Goal: Navigation & Orientation: Find specific page/section

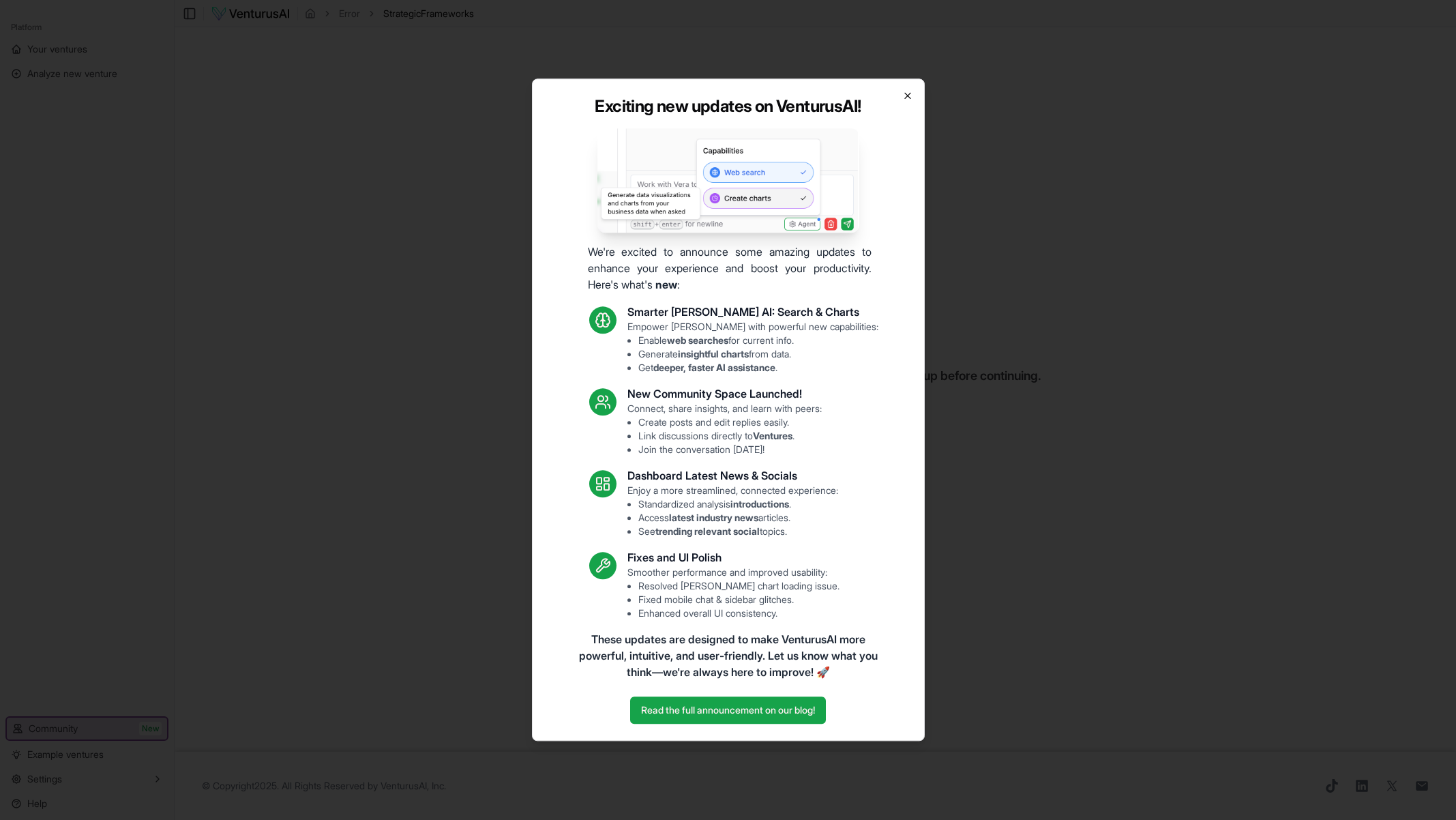
click at [904, 99] on icon "button" at bounding box center [907, 95] width 11 height 11
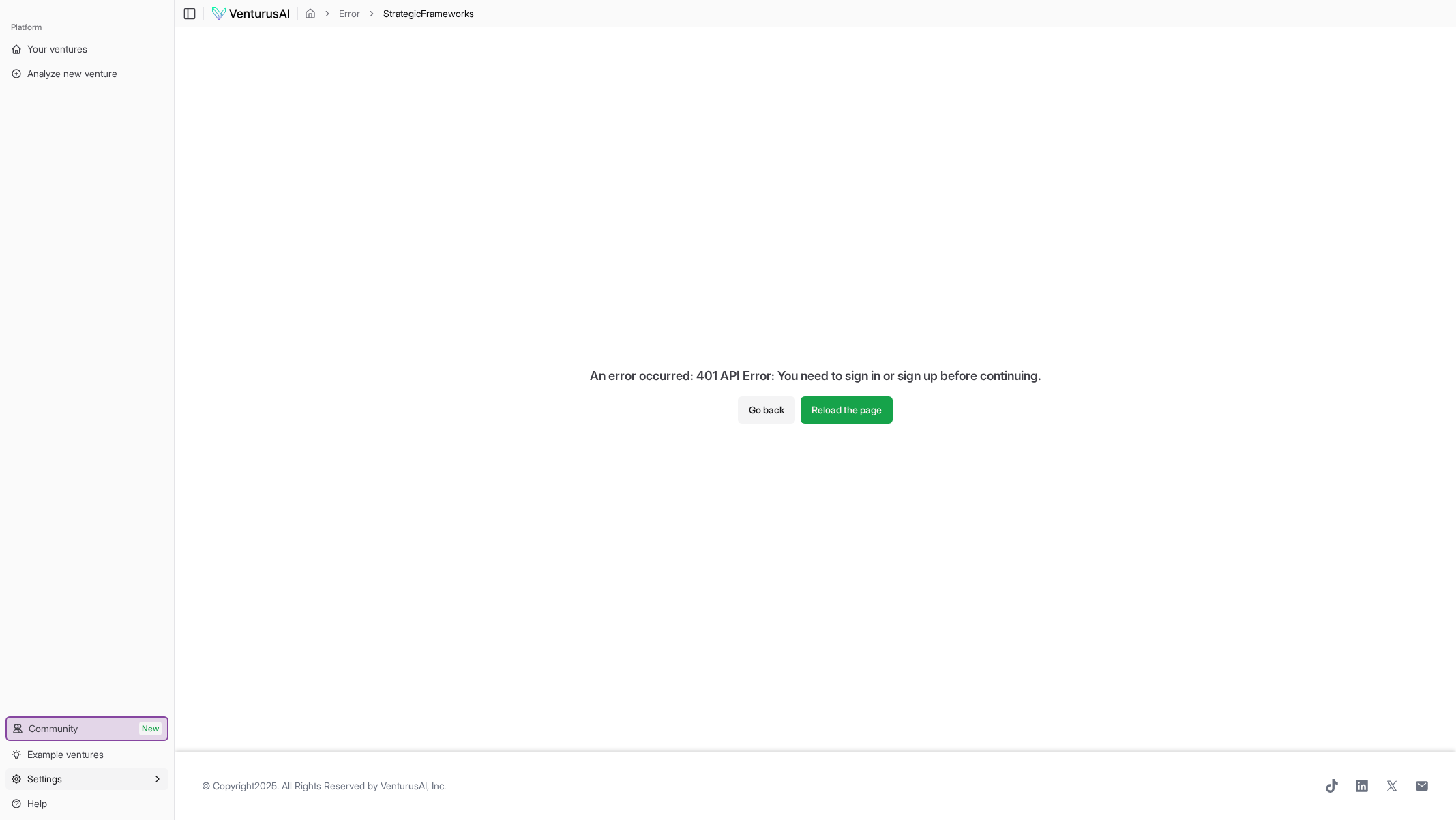
click at [79, 786] on button "Settings" at bounding box center [87, 779] width 163 height 22
click at [89, 773] on link "Members" at bounding box center [87, 778] width 130 height 22
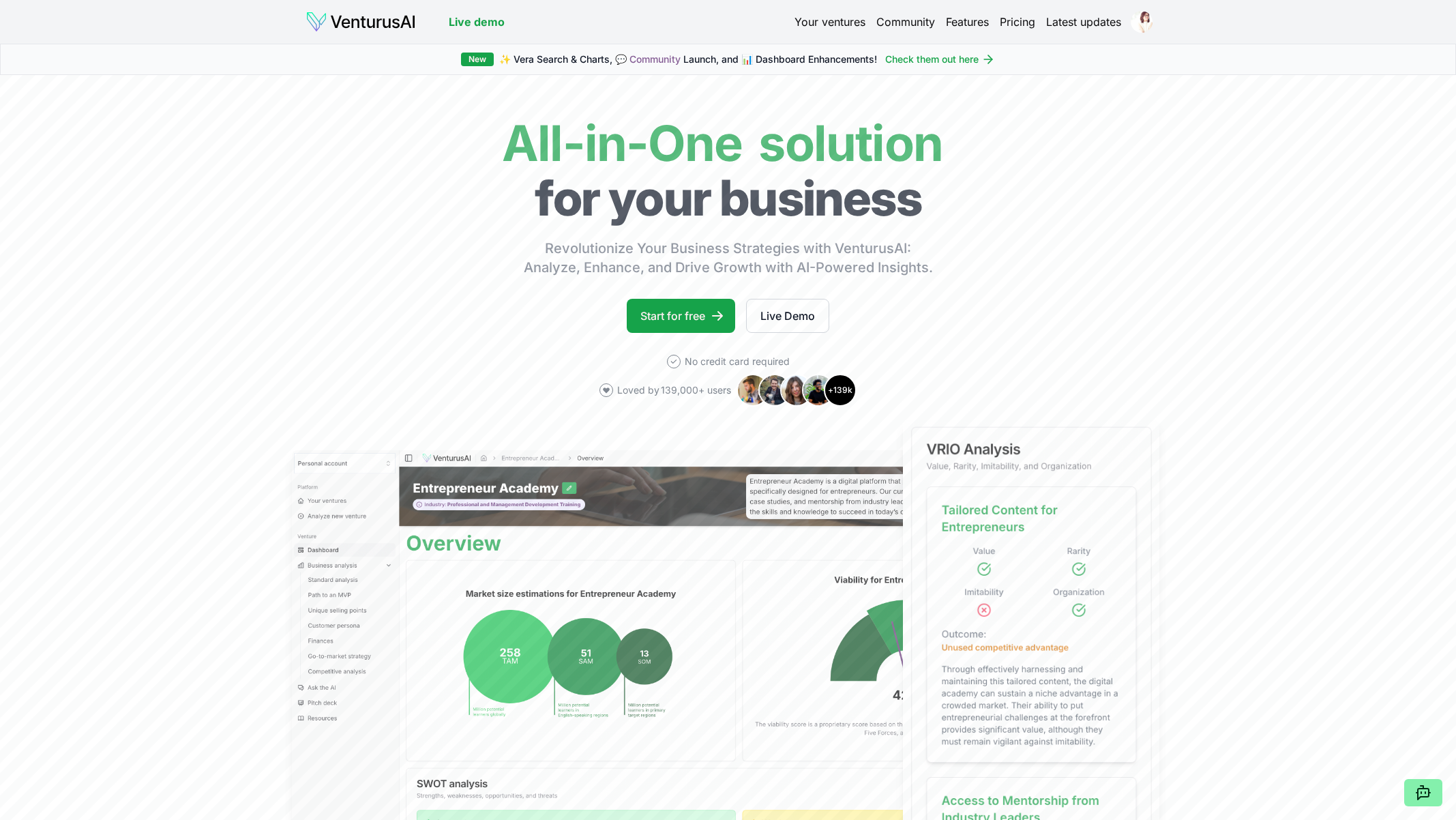
click at [1023, 26] on link "Pricing" at bounding box center [1017, 21] width 35 height 16
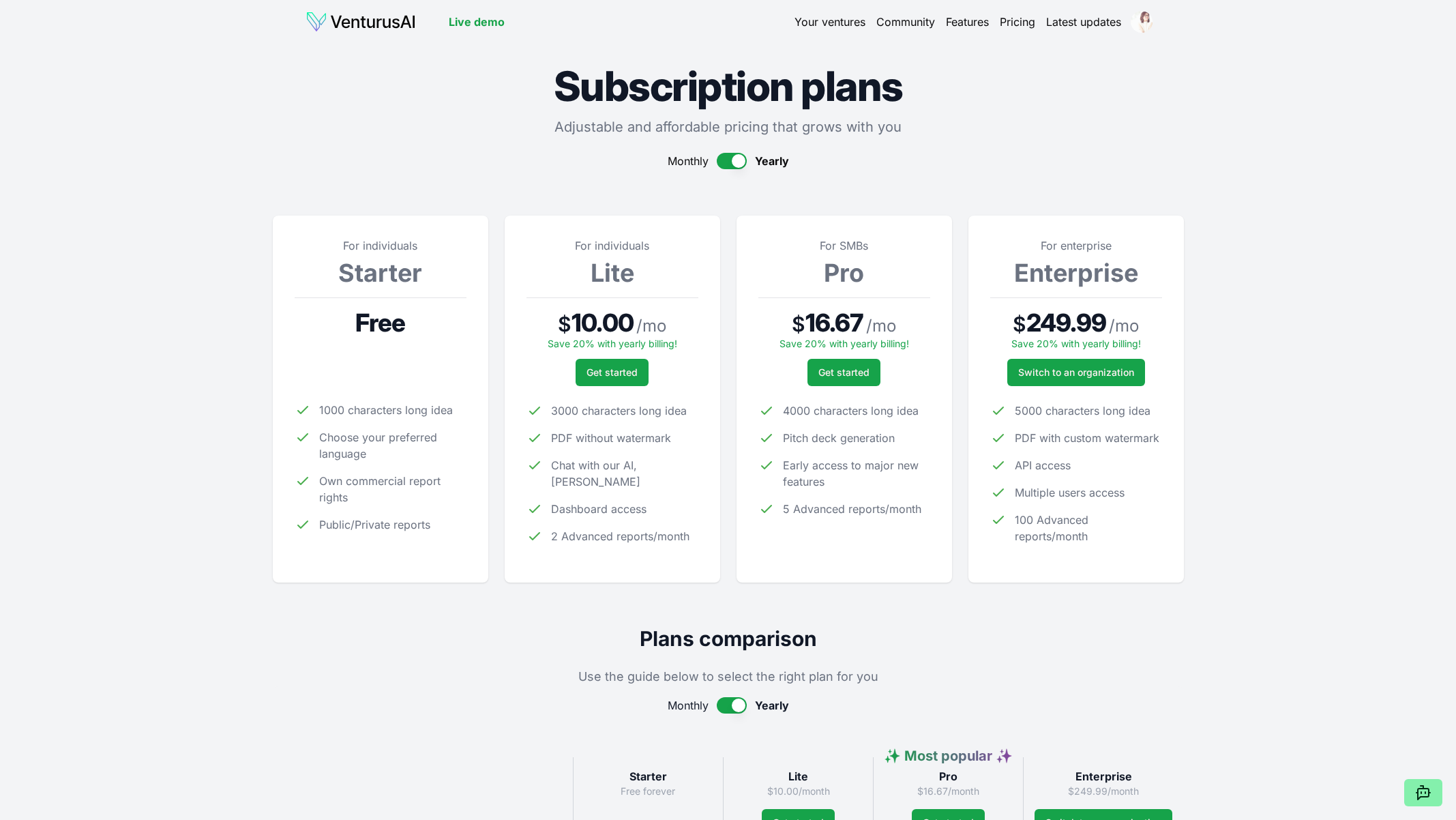
click at [1139, 27] on html "Live demo Your ventures Community Features Pricing Latest updates Live demo Sub…" at bounding box center [728, 410] width 1456 height 820
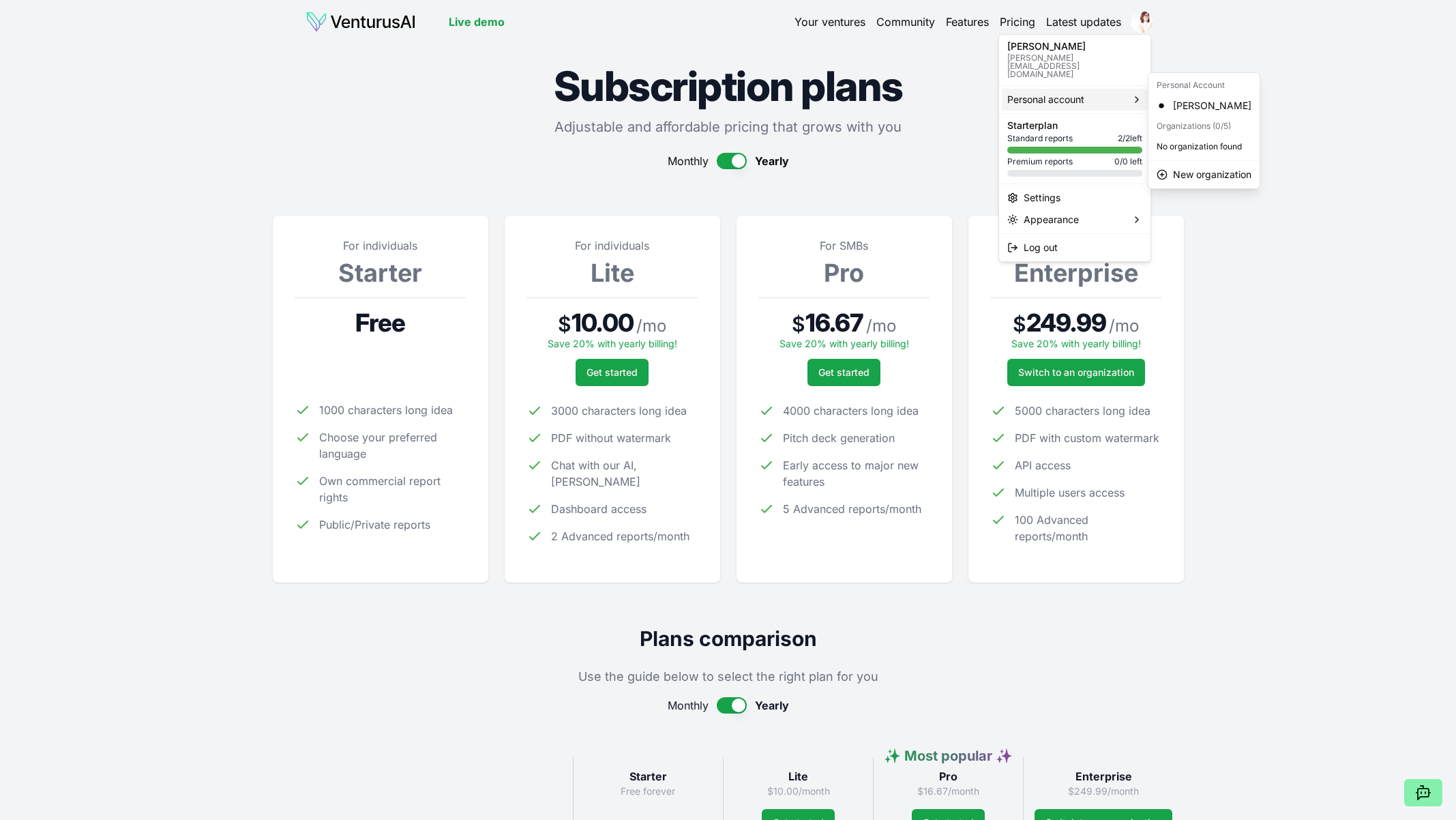
click at [1107, 89] on div "Personal account" at bounding box center [1074, 99] width 146 height 22
click at [1102, 190] on div "Settings" at bounding box center [1074, 198] width 146 height 22
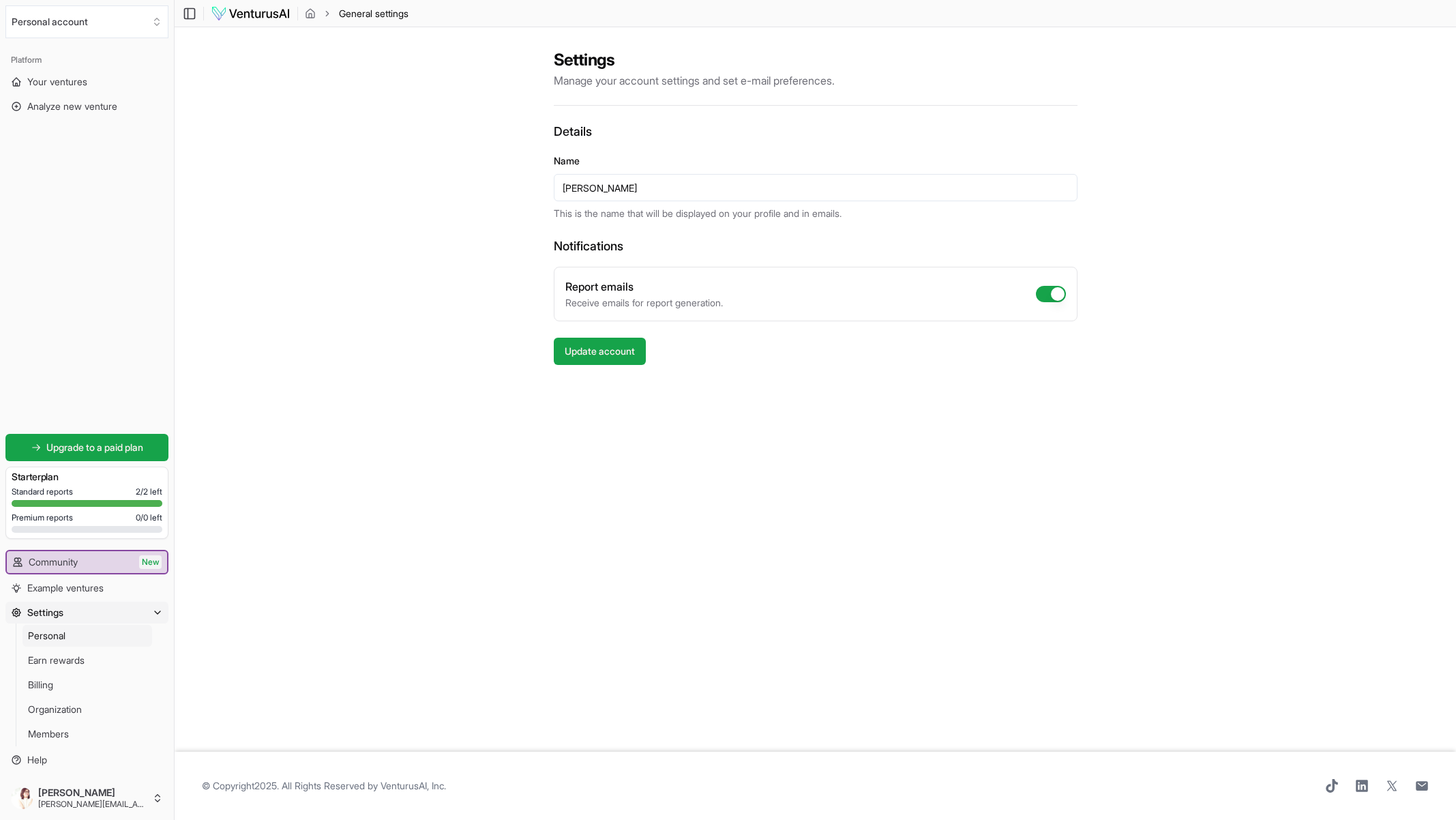
click at [87, 477] on h3 "Starter plan" at bounding box center [87, 477] width 151 height 14
click at [92, 321] on div "Platform Your ventures Analyze new venture Get started for free Upgrade to a pa…" at bounding box center [87, 410] width 174 height 733
